Goal: Task Accomplishment & Management: Manage account settings

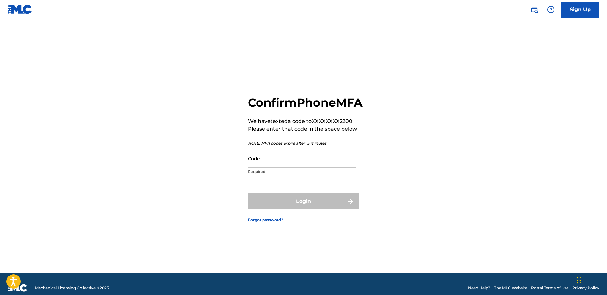
click at [264, 167] on input "Code" at bounding box center [302, 158] width 108 height 18
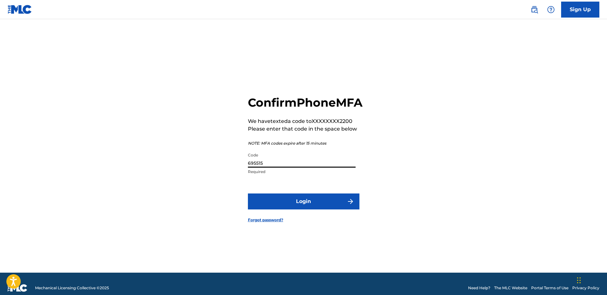
type input "695515"
click at [309, 209] on button "Login" at bounding box center [304, 201] width 112 height 16
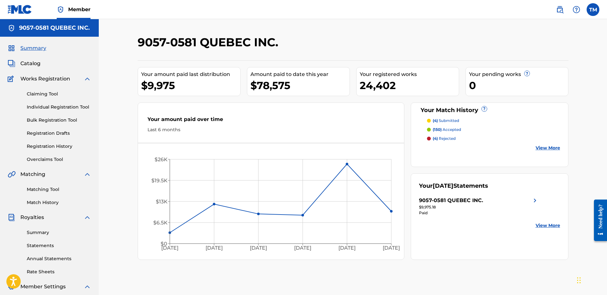
click at [47, 157] on link "Overclaims Tool" at bounding box center [59, 159] width 64 height 7
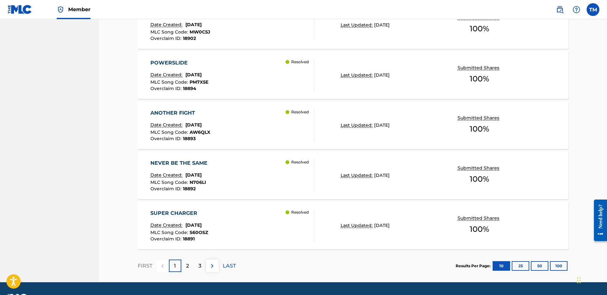
scroll to position [504, 0]
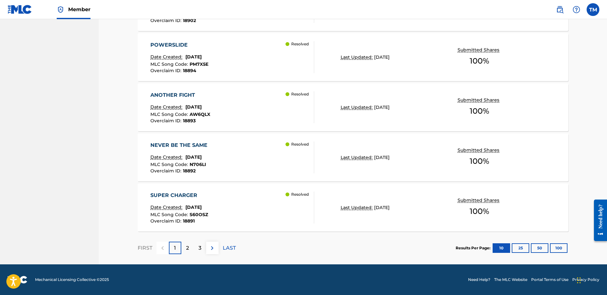
click at [186, 246] on p "2" at bounding box center [187, 248] width 3 height 8
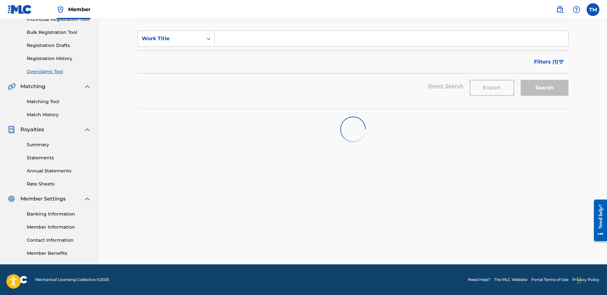
scroll to position [88, 0]
click at [554, 56] on button "Filters ( 1 )" at bounding box center [549, 62] width 38 height 16
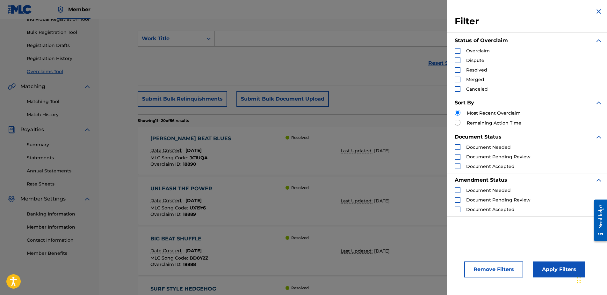
click at [598, 9] on img "Search Form" at bounding box center [599, 12] width 8 height 8
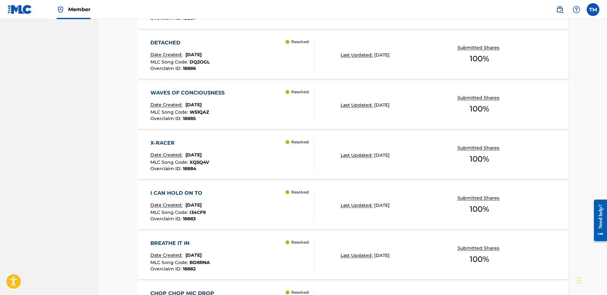
scroll to position [504, 0]
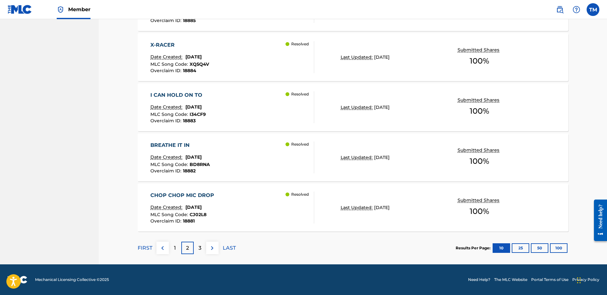
click at [209, 248] on img at bounding box center [212, 248] width 8 height 8
click at [211, 251] on img at bounding box center [212, 248] width 8 height 8
click at [210, 250] on img at bounding box center [212, 248] width 8 height 8
click at [213, 248] on img at bounding box center [212, 248] width 8 height 8
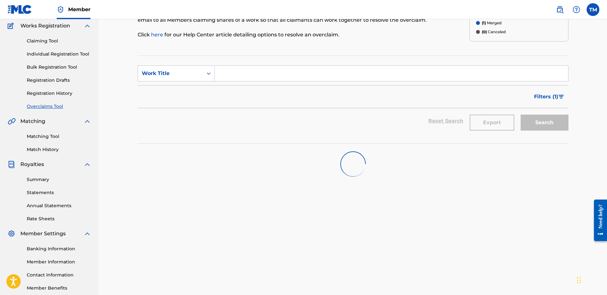
scroll to position [0, 0]
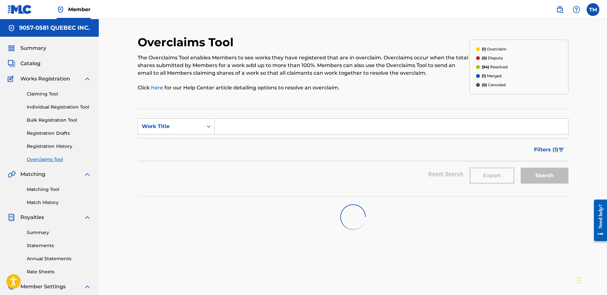
click at [498, 49] on p "(1) Overclaim" at bounding box center [494, 49] width 25 height 6
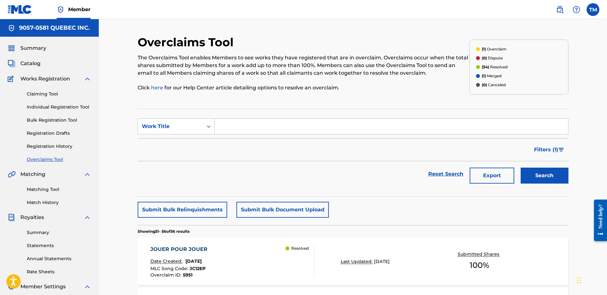
click at [491, 47] on p "(1) Overclaim" at bounding box center [494, 49] width 25 height 6
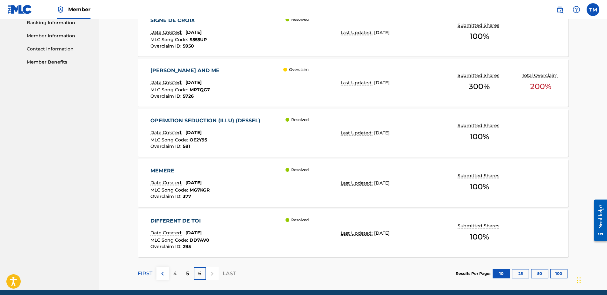
scroll to position [287, 0]
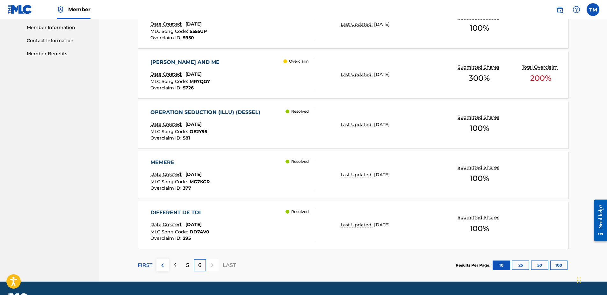
click at [185, 61] on div "[PERSON_NAME] AND ME" at bounding box center [186, 62] width 72 height 8
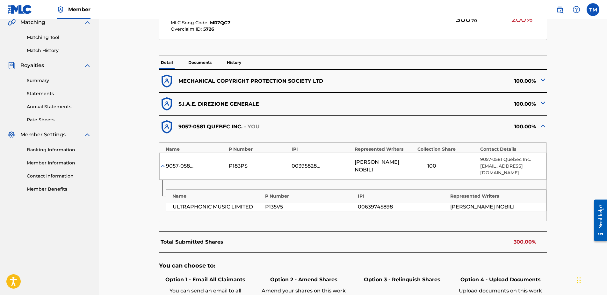
scroll to position [223, 0]
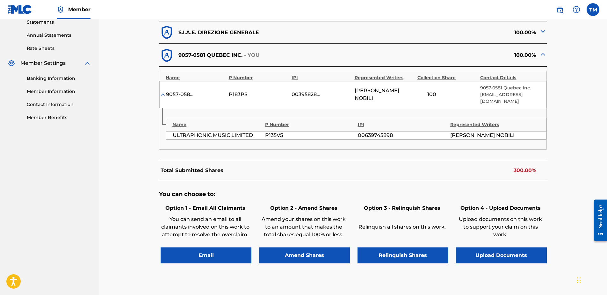
click at [408, 248] on button "Relinquish Shares" at bounding box center [403, 255] width 91 height 16
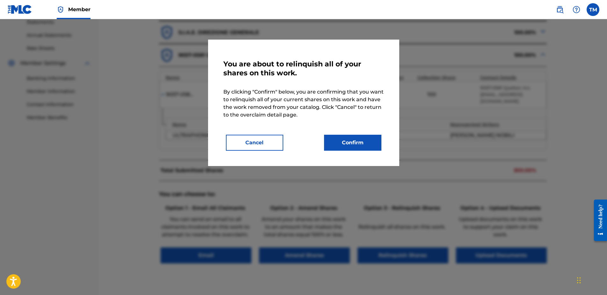
click at [371, 147] on button "Confirm" at bounding box center [352, 143] width 57 height 16
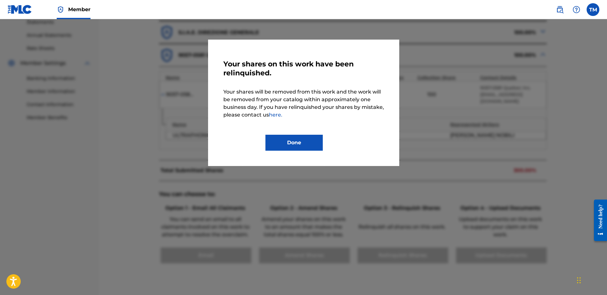
click at [303, 142] on button "Done" at bounding box center [294, 143] width 57 height 16
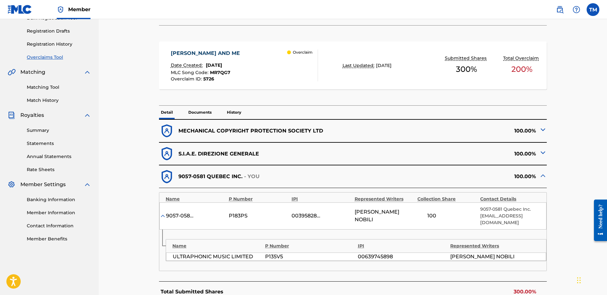
scroll to position [96, 0]
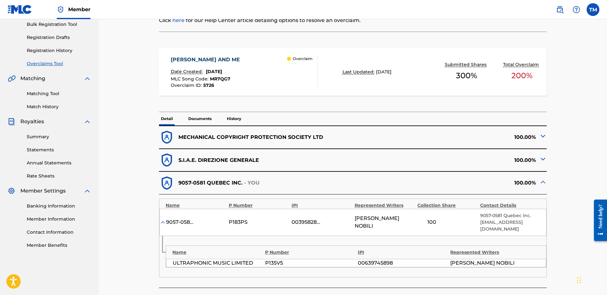
click at [539, 184] on img at bounding box center [543, 182] width 8 height 8
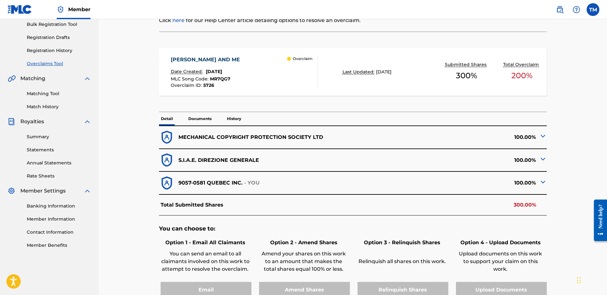
click at [542, 157] on img at bounding box center [543, 159] width 8 height 8
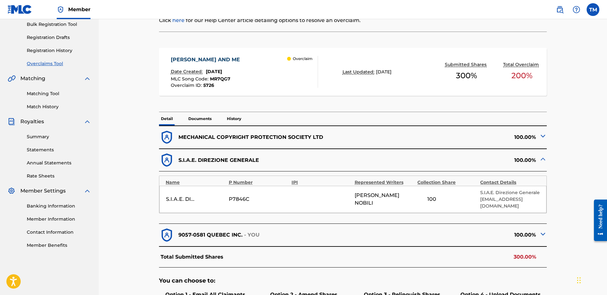
click at [542, 133] on img at bounding box center [543, 136] width 8 height 8
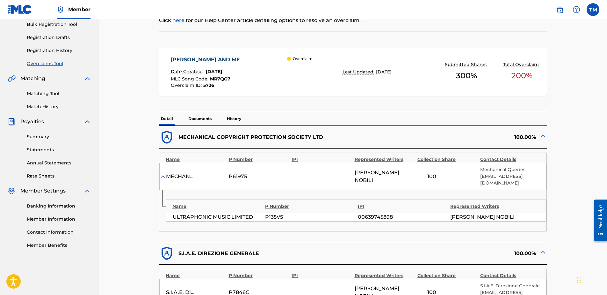
click at [539, 136] on img at bounding box center [543, 136] width 8 height 8
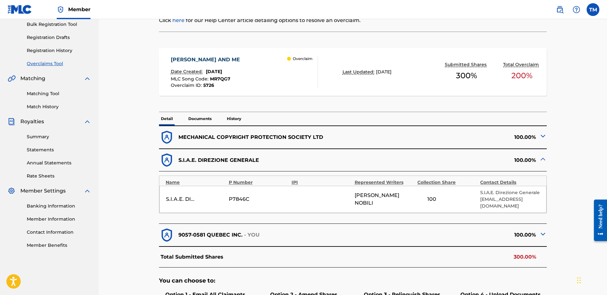
click at [541, 160] on img at bounding box center [543, 159] width 8 height 8
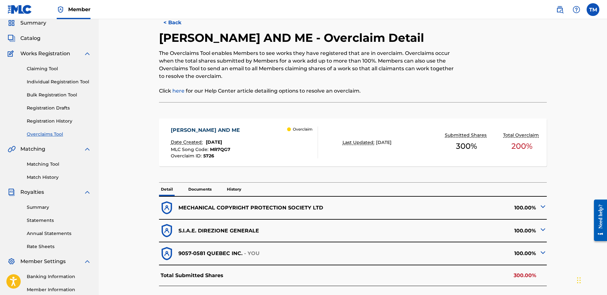
scroll to position [0, 0]
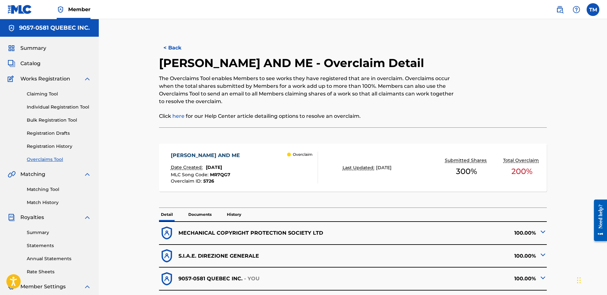
click at [171, 47] on button "< Back" at bounding box center [178, 48] width 38 height 16
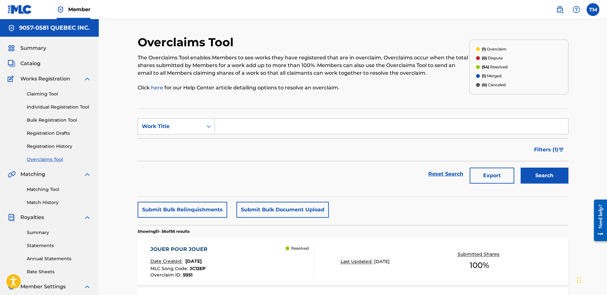
click at [43, 159] on link "Overclaims Tool" at bounding box center [59, 159] width 64 height 7
click at [44, 160] on link "Overclaims Tool" at bounding box center [59, 159] width 64 height 7
click at [46, 192] on link "Matching Tool" at bounding box center [59, 189] width 64 height 7
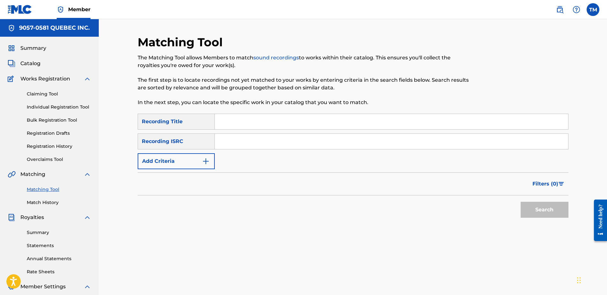
click at [50, 158] on link "Overclaims Tool" at bounding box center [59, 159] width 64 height 7
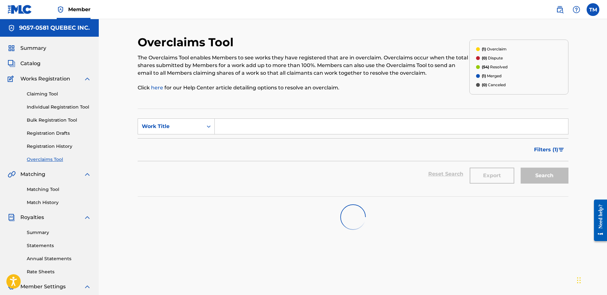
click at [558, 150] on span "Filters ( 1 )" at bounding box center [546, 150] width 24 height 8
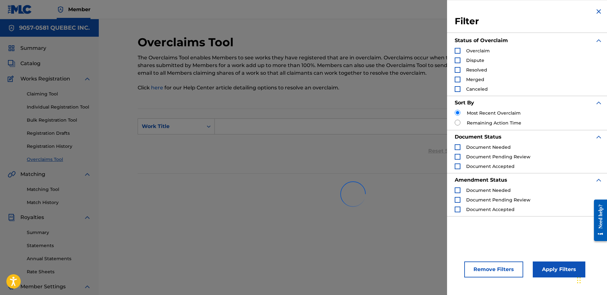
click at [595, 11] on img "Search Form" at bounding box center [599, 12] width 8 height 8
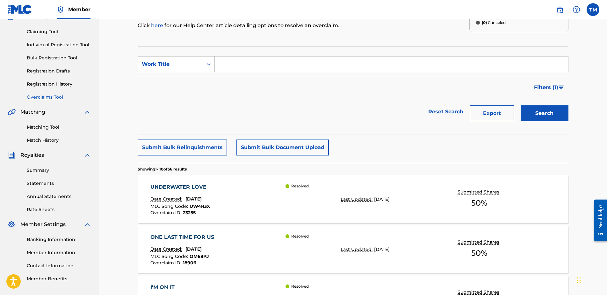
scroll to position [64, 0]
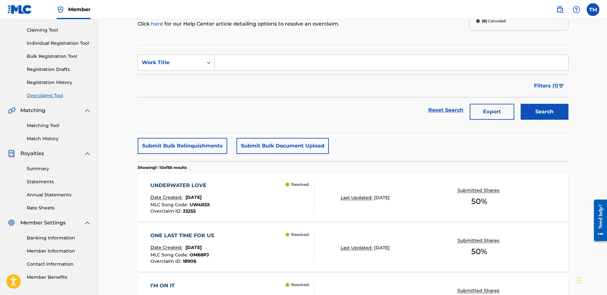
click at [441, 111] on link "Reset Search" at bounding box center [445, 110] width 41 height 14
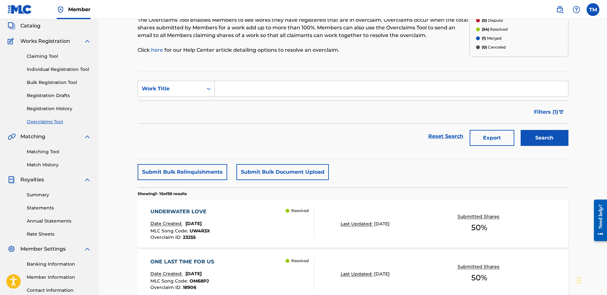
scroll to position [128, 0]
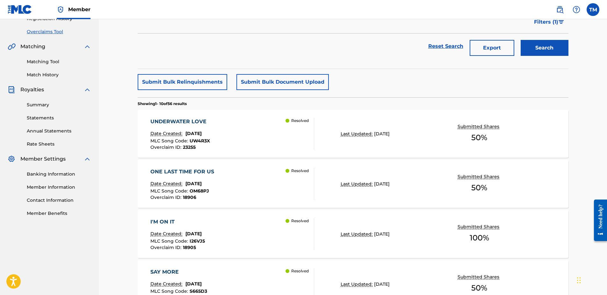
click at [183, 84] on button "Submit Bulk Relinquishments" at bounding box center [183, 82] width 90 height 16
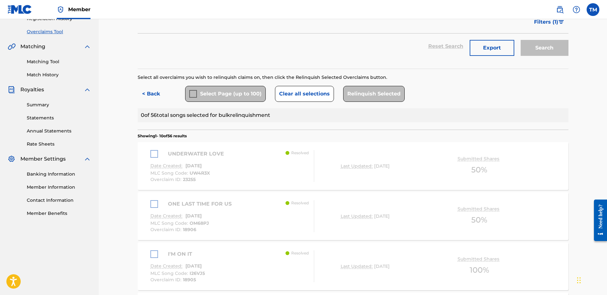
click at [194, 93] on div "Select Page (up to 100)" at bounding box center [225, 94] width 81 height 16
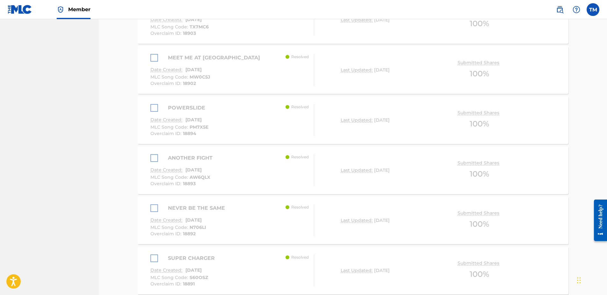
scroll to position [536, 0]
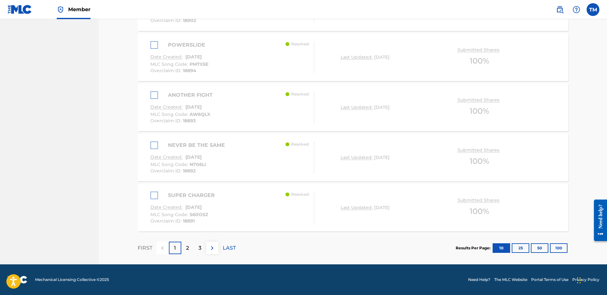
click at [563, 249] on button "100" at bounding box center [559, 248] width 18 height 10
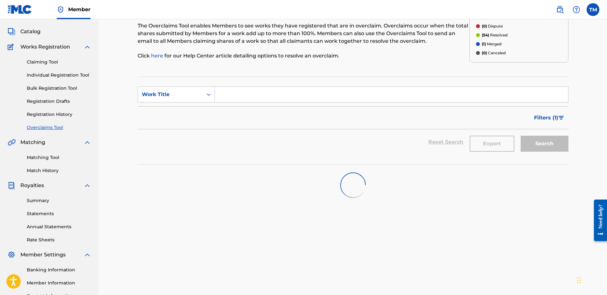
scroll to position [0, 0]
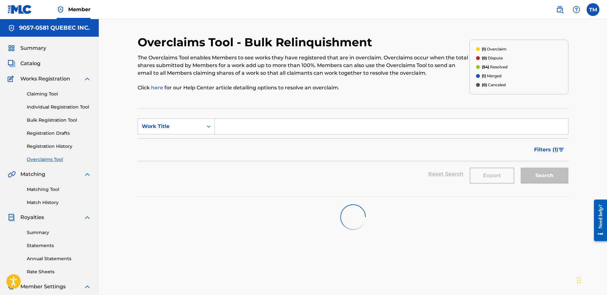
click at [44, 188] on link "Matching Tool" at bounding box center [59, 189] width 64 height 7
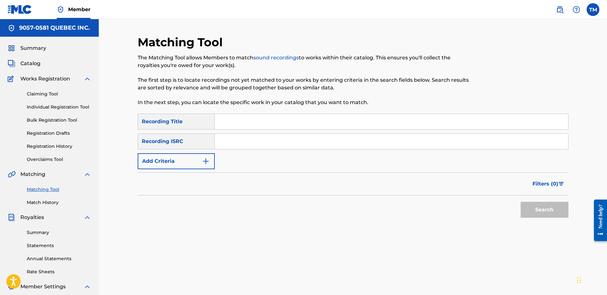
click at [37, 201] on link "Match History" at bounding box center [59, 202] width 64 height 7
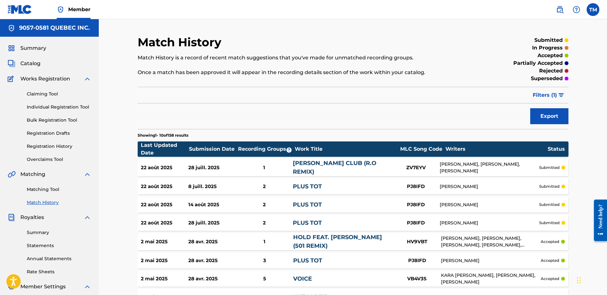
click at [42, 158] on link "Overclaims Tool" at bounding box center [59, 159] width 64 height 7
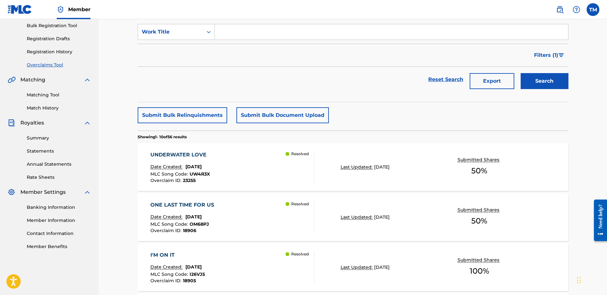
scroll to position [96, 0]
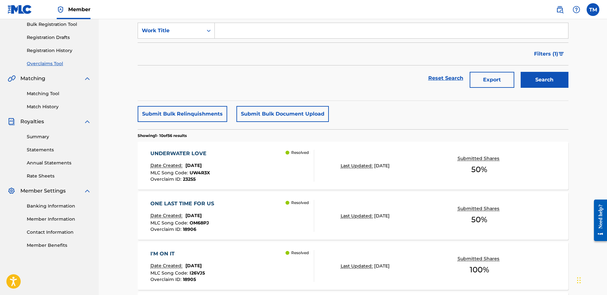
click at [43, 218] on link "Member Information" at bounding box center [59, 218] width 64 height 7
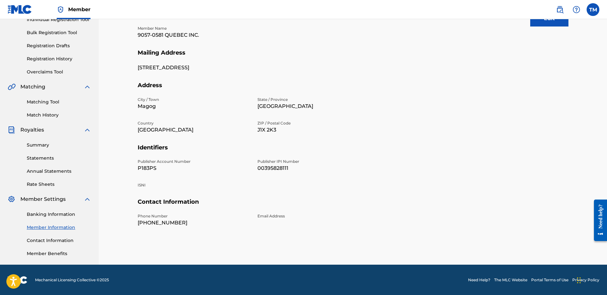
scroll to position [88, 0]
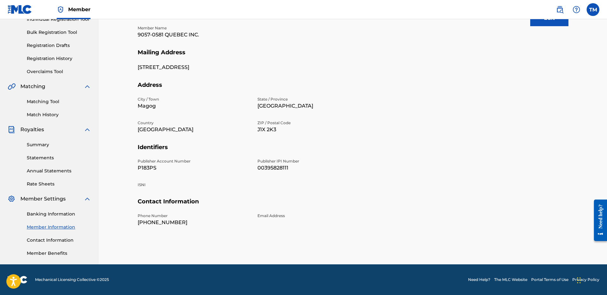
click at [55, 238] on link "Contact Information" at bounding box center [59, 240] width 64 height 7
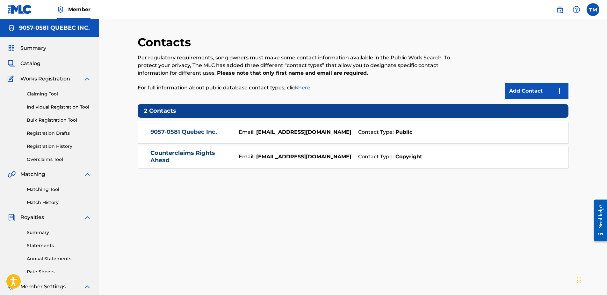
click at [163, 158] on link "Counterclaims Rights Ahead" at bounding box center [189, 156] width 78 height 14
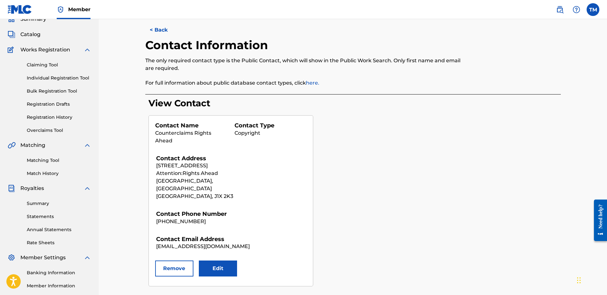
scroll to position [88, 0]
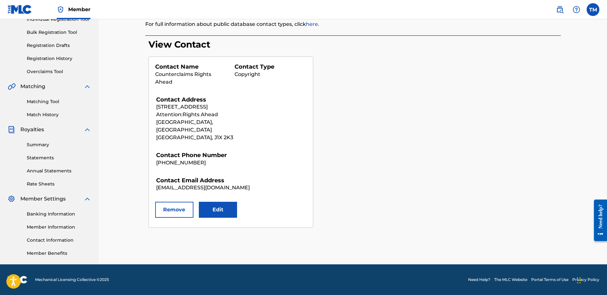
click at [444, 139] on div "View Contact Contact Name Counterclaims Rights Ahead Contact Type Copyright Con…" at bounding box center [355, 133] width 412 height 188
click at [33, 143] on link "Summary" at bounding box center [59, 144] width 64 height 7
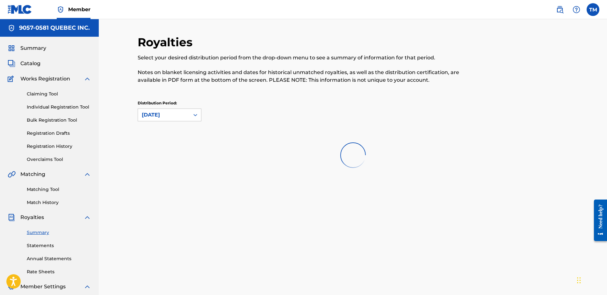
click at [46, 158] on link "Overclaims Tool" at bounding box center [59, 159] width 64 height 7
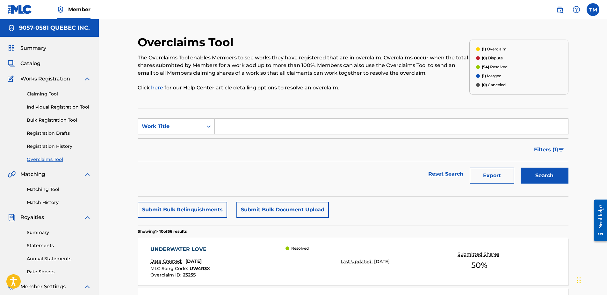
click at [598, 11] on label at bounding box center [593, 9] width 13 height 13
click at [593, 10] on input "TM [PERSON_NAME] [PERSON_NAME][EMAIL_ADDRESS][DOMAIN_NAME] Notification Prefere…" at bounding box center [593, 10] width 0 height 0
click at [532, 79] on link "Profile" at bounding box center [530, 80] width 13 height 6
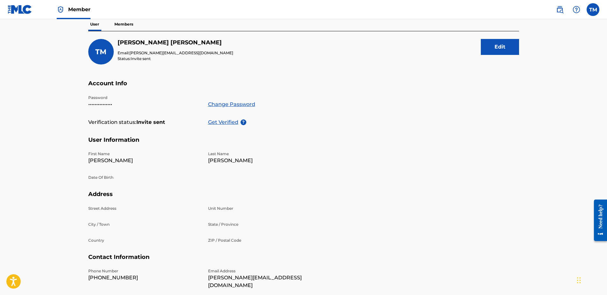
scroll to position [96, 0]
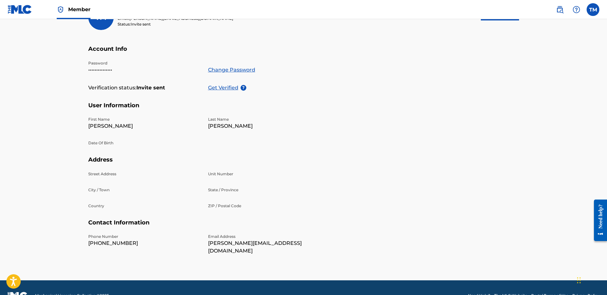
click at [139, 87] on strong "Invite sent" at bounding box center [150, 88] width 29 height 8
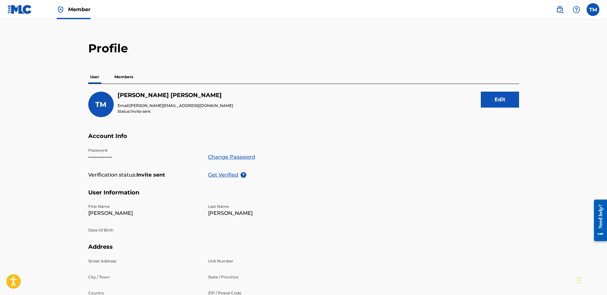
scroll to position [8, 0]
click at [223, 177] on p "Get Verified" at bounding box center [224, 175] width 33 height 8
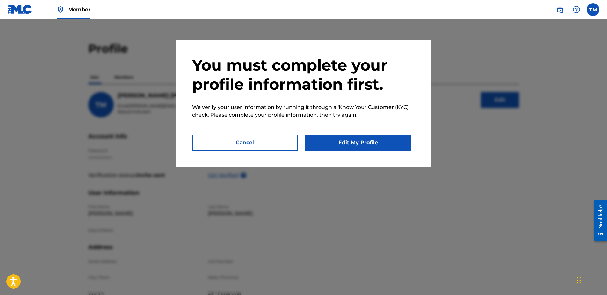
click at [349, 142] on button "Edit My Profile" at bounding box center [358, 143] width 106 height 16
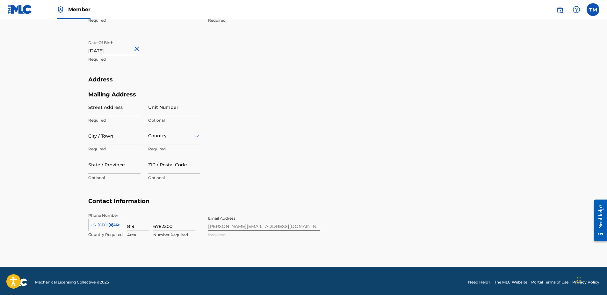
scroll to position [216, 0]
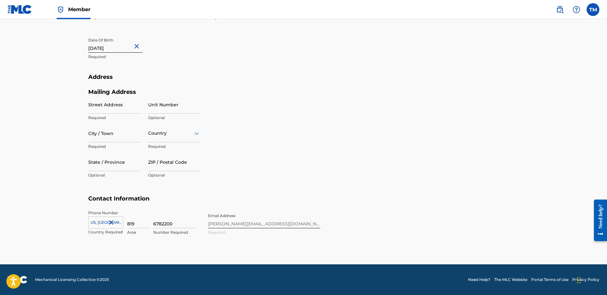
click at [98, 106] on input "Street Address" at bounding box center [114, 104] width 52 height 18
click at [32, 102] on main "Profile User Members TM [PERSON_NAME] Email: [PERSON_NAME][EMAIL_ADDRESS][DOMAI…" at bounding box center [303, 33] width 607 height 461
click at [103, 108] on input "Street Address" at bounding box center [114, 104] width 52 height 18
type input "[STREET_ADDRESS]"
click at [91, 134] on input "City / Town" at bounding box center [114, 133] width 52 height 18
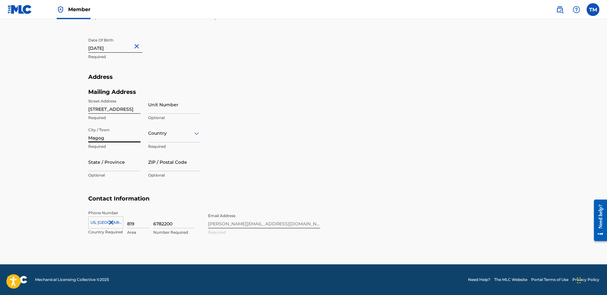
type input "Magog"
click at [110, 163] on input "State / Province" at bounding box center [114, 162] width 52 height 18
type input "[GEOGRAPHIC_DATA]"
click at [159, 164] on input "ZIP / Postal Code" at bounding box center [174, 162] width 52 height 18
type input "J1X 2K3"
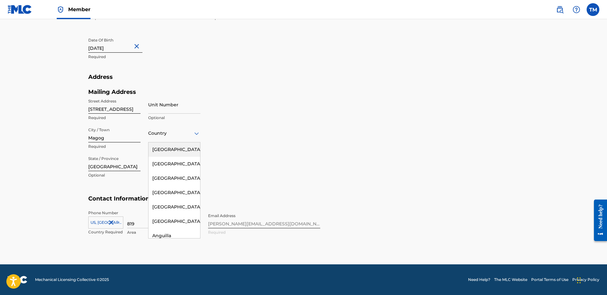
click at [162, 135] on div at bounding box center [174, 133] width 52 height 8
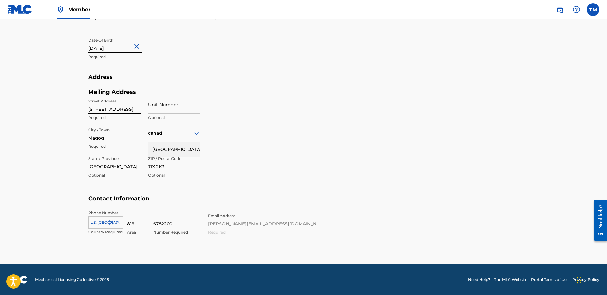
type input "[GEOGRAPHIC_DATA]"
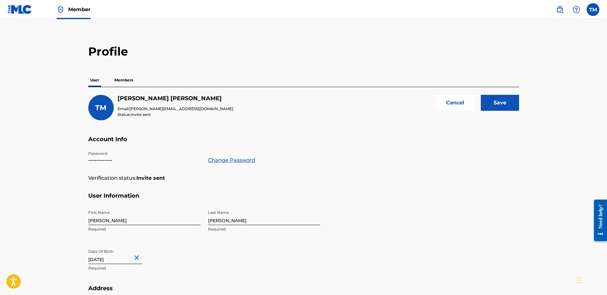
scroll to position [0, 0]
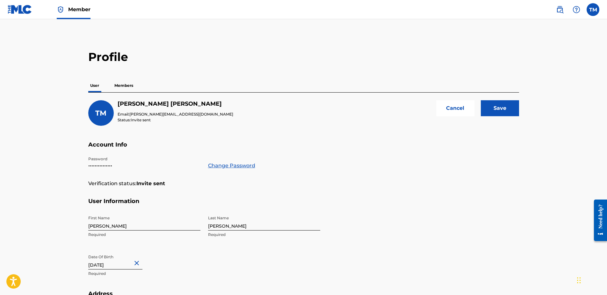
click at [502, 107] on input "Save" at bounding box center [500, 108] width 38 height 16
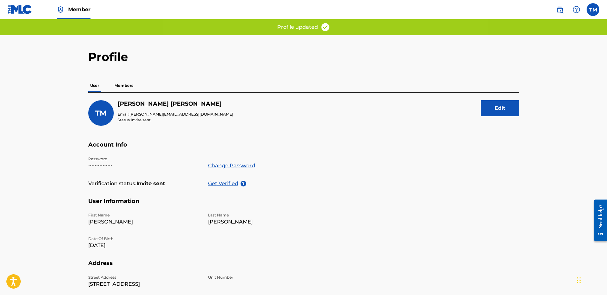
click at [224, 184] on p "Get Verified" at bounding box center [224, 183] width 33 height 8
click at [120, 86] on p "Members" at bounding box center [124, 85] width 23 height 13
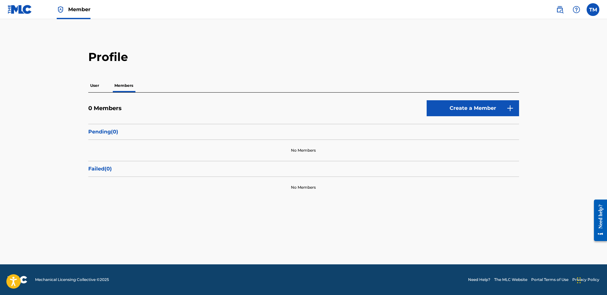
click at [94, 86] on p "User" at bounding box center [94, 85] width 13 height 13
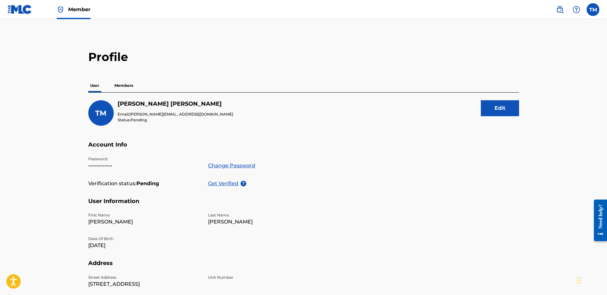
click at [79, 8] on span "Member" at bounding box center [79, 9] width 22 height 7
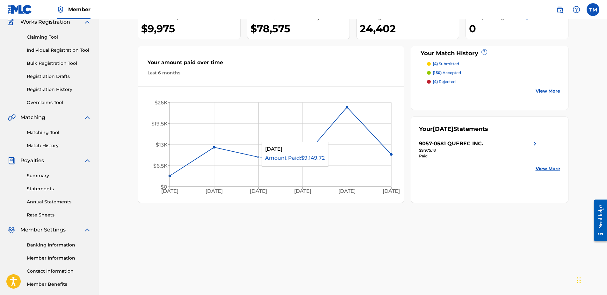
scroll to position [24, 0]
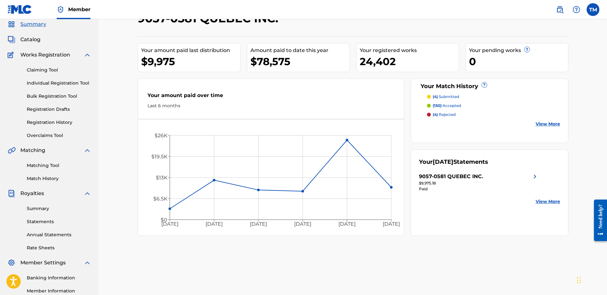
click at [443, 113] on p "(4) rejected" at bounding box center [444, 115] width 23 height 6
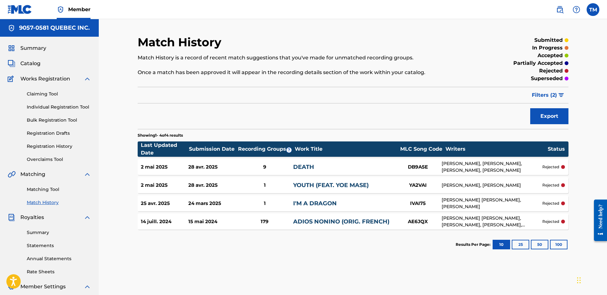
click at [36, 158] on link "Overclaims Tool" at bounding box center [59, 159] width 64 height 7
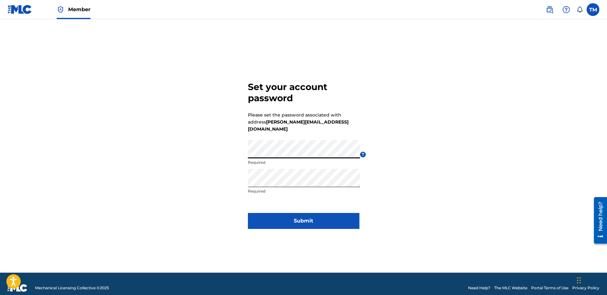
click at [215, 151] on div "Set your account password Please set the password associated with address tanya…" at bounding box center [304, 153] width 446 height 237
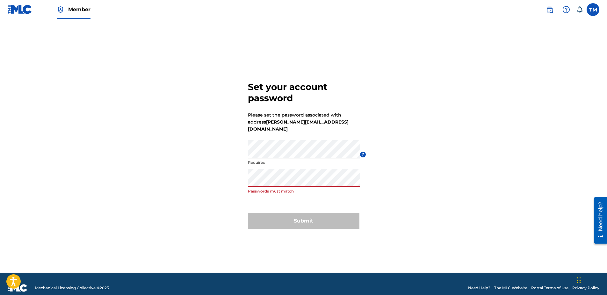
click at [219, 182] on div "Set your account password Please set the password associated with address tanya…" at bounding box center [304, 153] width 446 height 237
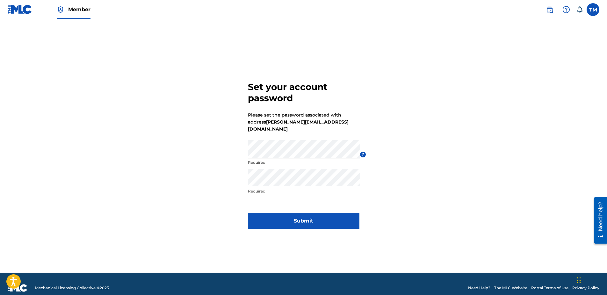
click at [295, 216] on button "Submit" at bounding box center [304, 221] width 112 height 16
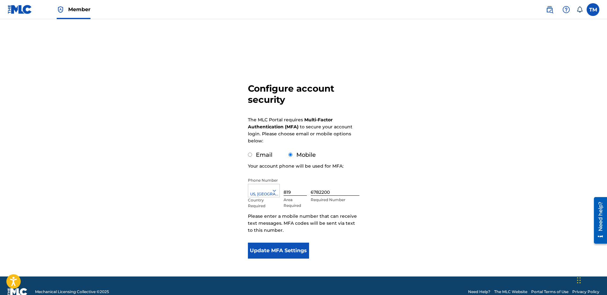
click at [270, 251] on button "Update MFA Settings" at bounding box center [279, 250] width 62 height 16
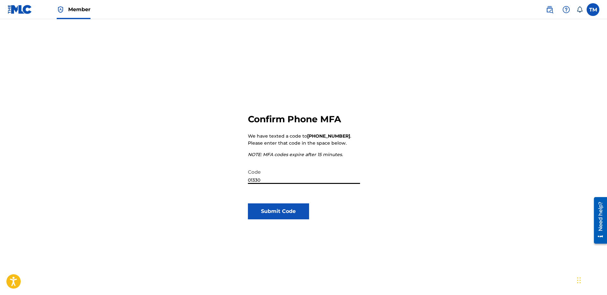
type input "013301"
click button "Submit Code" at bounding box center [279, 211] width 62 height 16
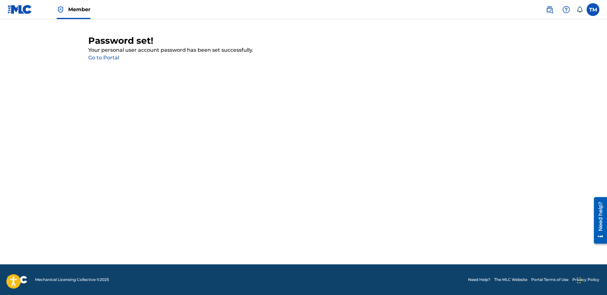
click at [110, 59] on link "Go to Portal" at bounding box center [103, 58] width 31 height 6
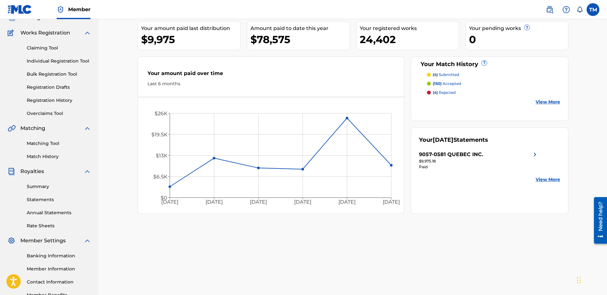
scroll to position [88, 0]
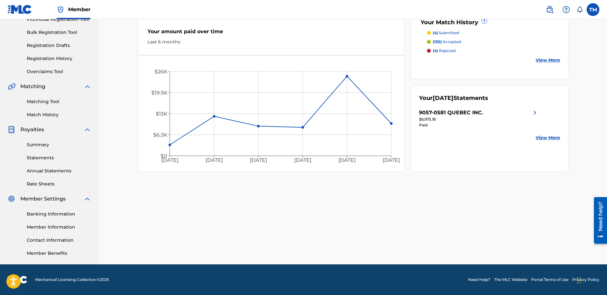
click at [52, 214] on link "Banking Information" at bounding box center [59, 213] width 64 height 7
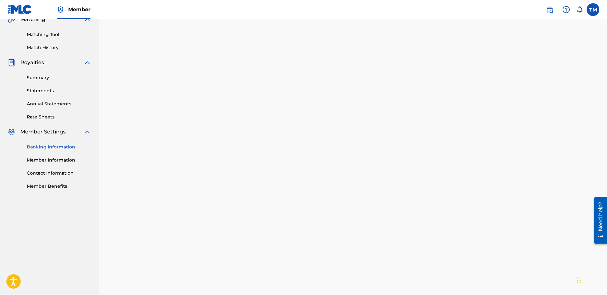
scroll to position [157, 0]
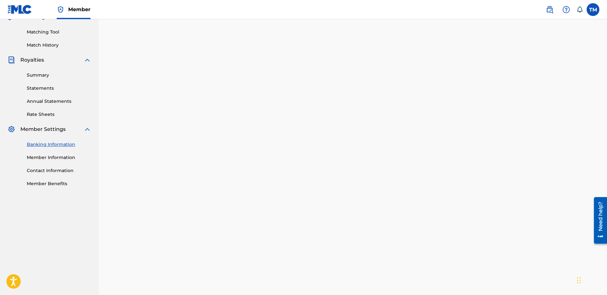
click at [46, 154] on div "Banking Information Member Information Contact Information Member Benefits" at bounding box center [50, 160] width 84 height 54
click at [41, 156] on link "Member Information" at bounding box center [59, 157] width 64 height 7
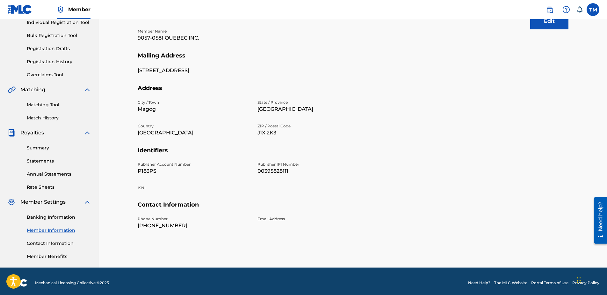
scroll to position [88, 0]
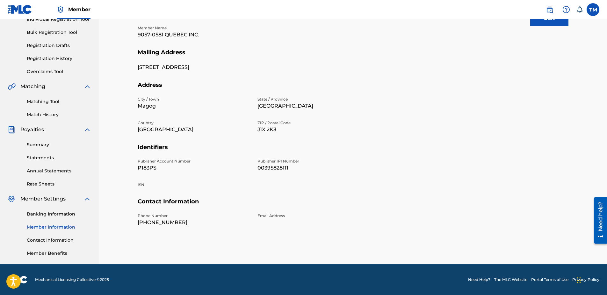
click at [47, 239] on link "Contact Information" at bounding box center [59, 240] width 64 height 7
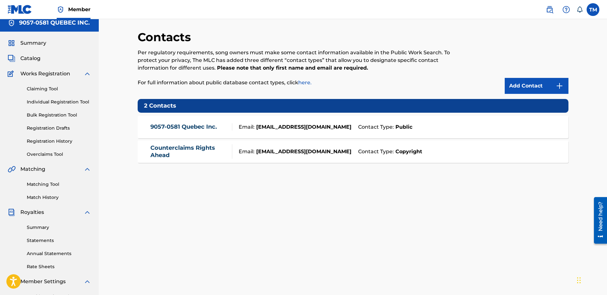
scroll to position [88, 0]
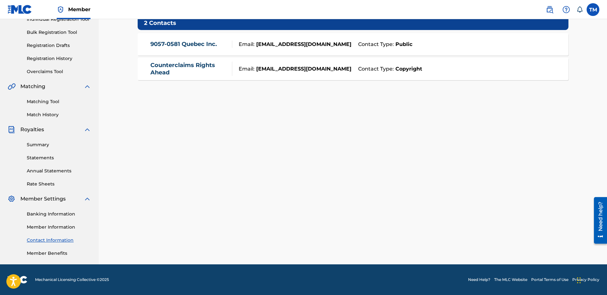
click at [40, 254] on link "Member Benefits" at bounding box center [59, 253] width 64 height 7
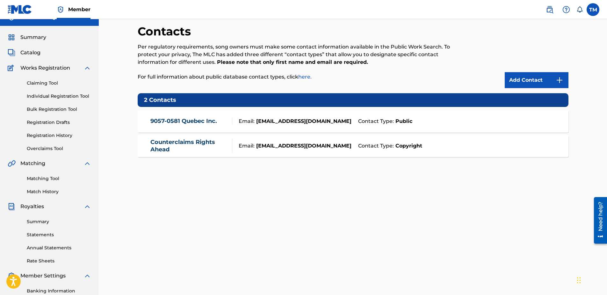
scroll to position [0, 0]
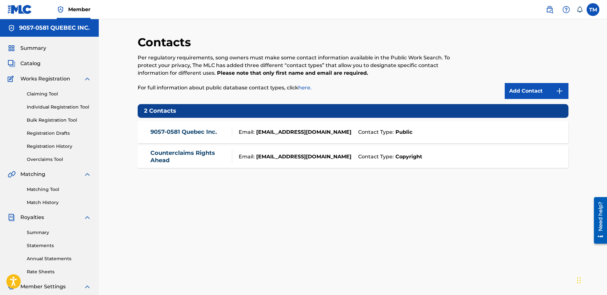
click at [49, 159] on link "Overclaims Tool" at bounding box center [59, 159] width 64 height 7
